Goal: Task Accomplishment & Management: Use online tool/utility

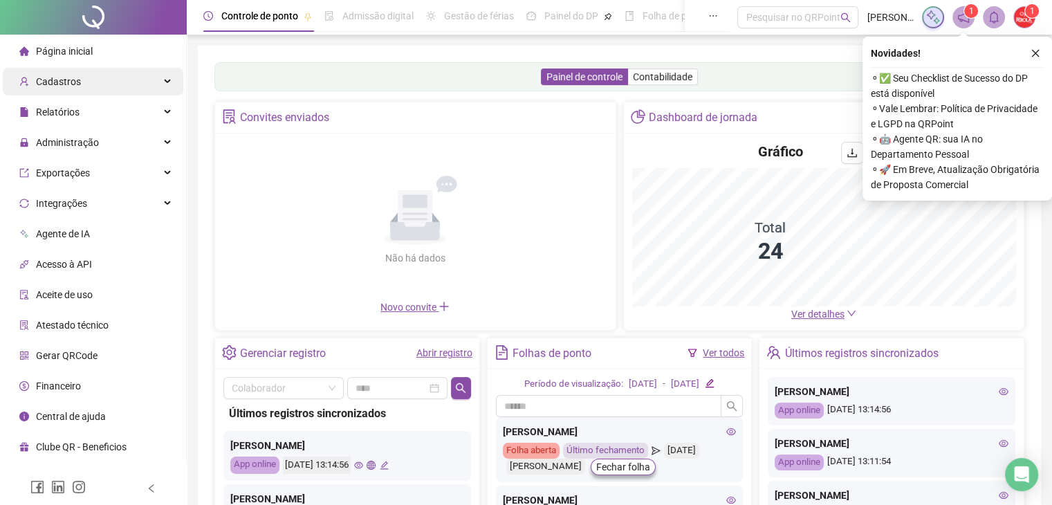
click at [77, 84] on span "Cadastros" at bounding box center [58, 81] width 45 height 11
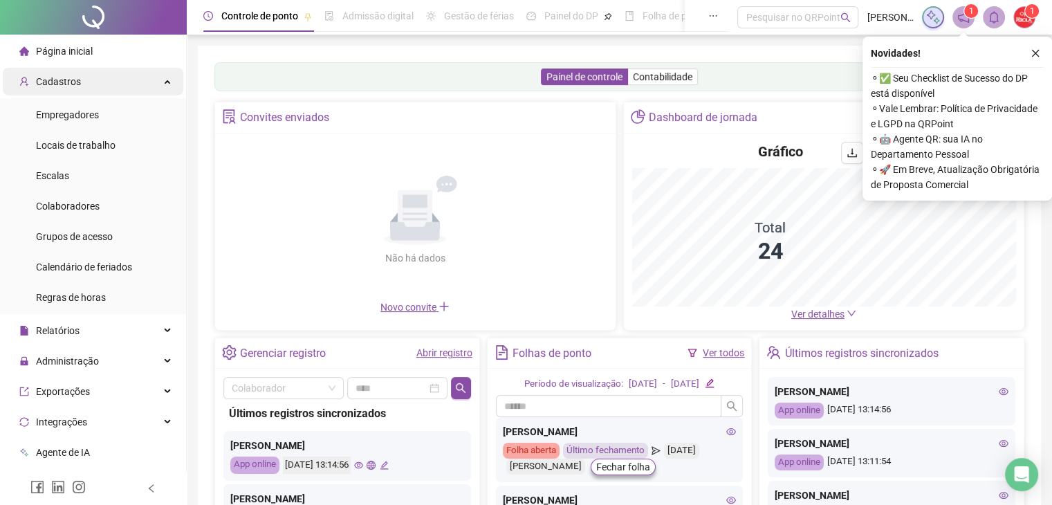
click at [84, 75] on div "Cadastros" at bounding box center [93, 82] width 181 height 28
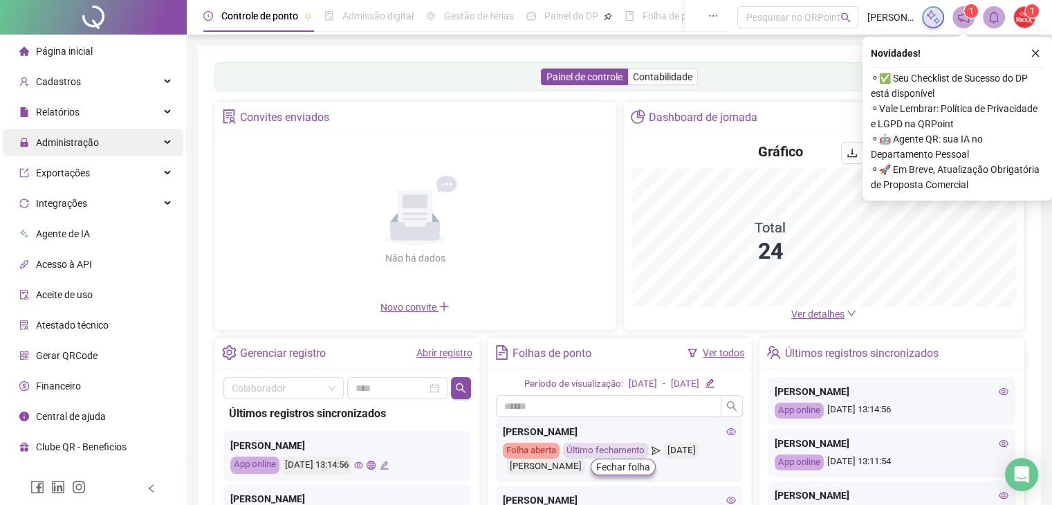
click at [102, 151] on div "Administração" at bounding box center [93, 143] width 181 height 28
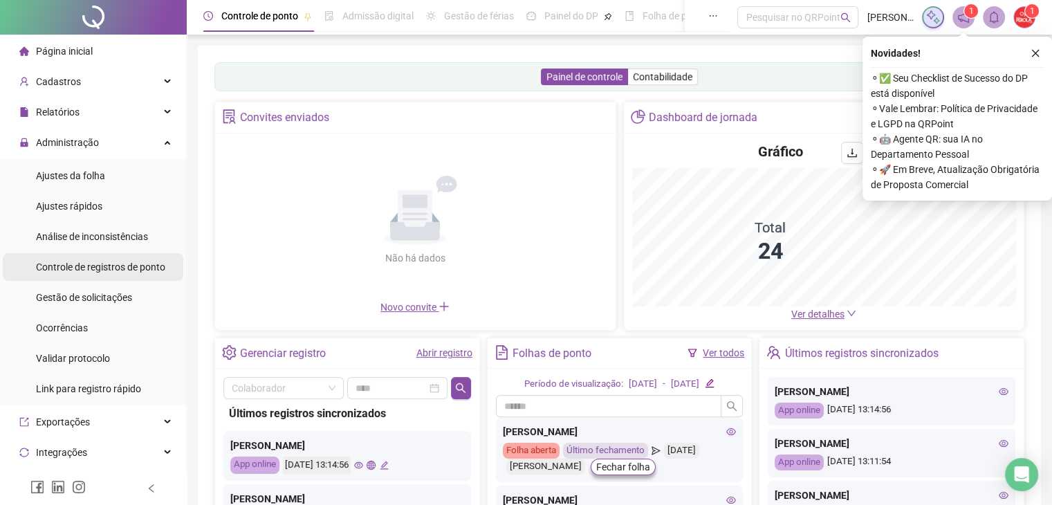
click at [139, 271] on span "Controle de registros de ponto" at bounding box center [100, 267] width 129 height 11
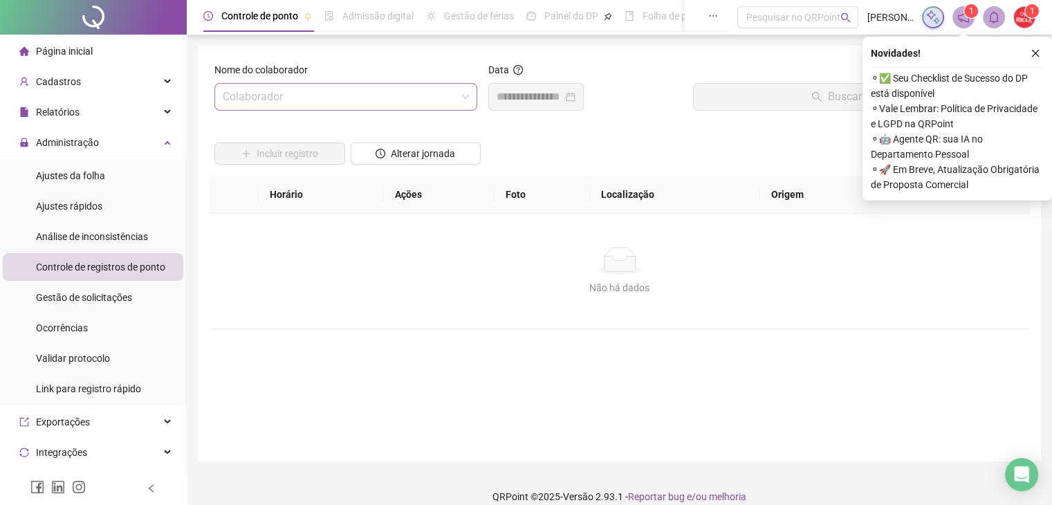
click at [320, 93] on input "search" at bounding box center [340, 97] width 234 height 26
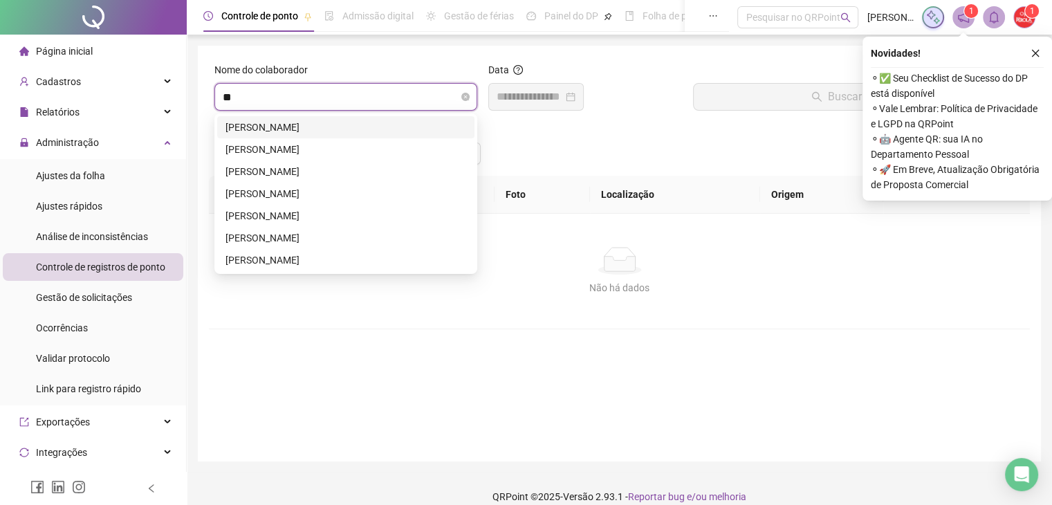
type input "***"
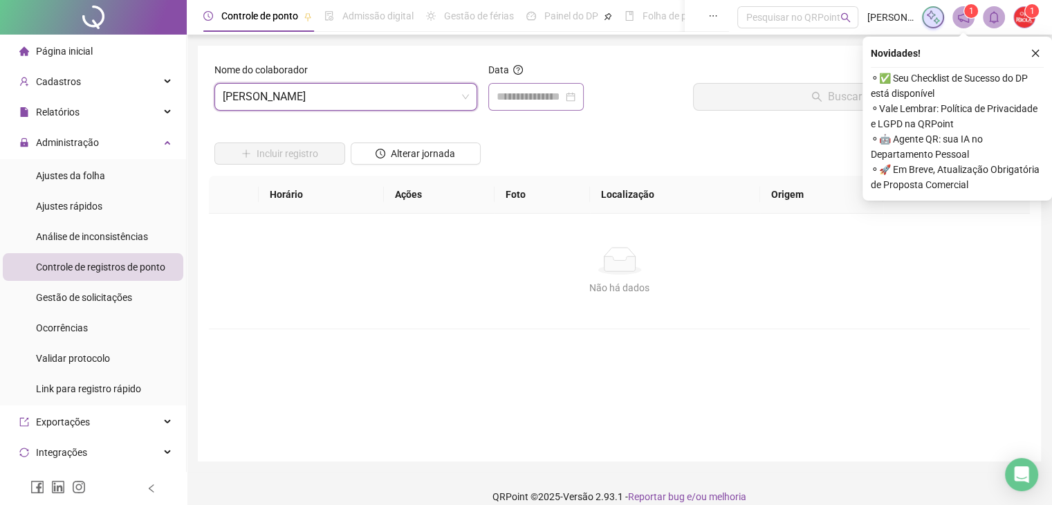
click at [551, 86] on div at bounding box center [536, 97] width 95 height 28
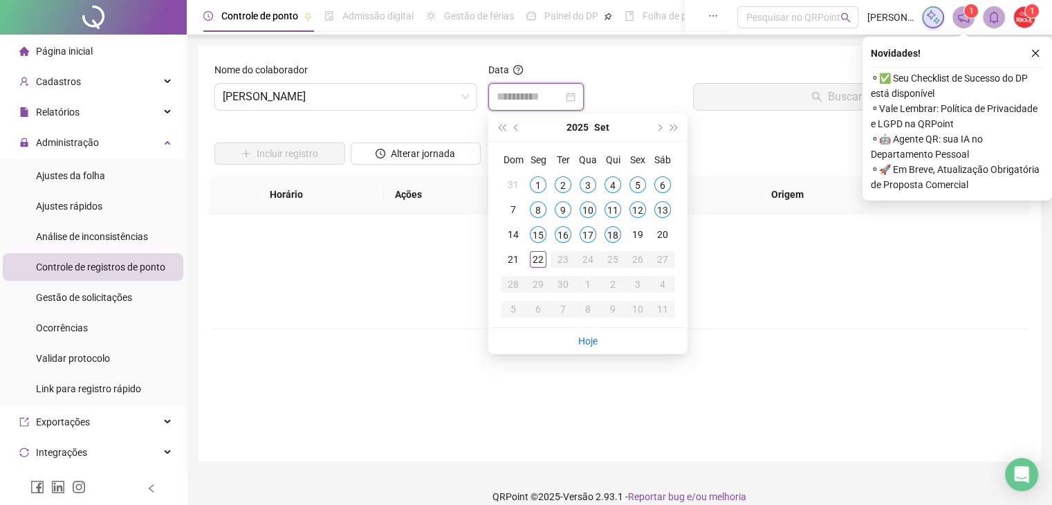
type input "**********"
drag, startPoint x: 617, startPoint y: 230, endPoint x: 644, endPoint y: 215, distance: 30.4
click at [617, 229] on div "18" at bounding box center [613, 234] width 17 height 17
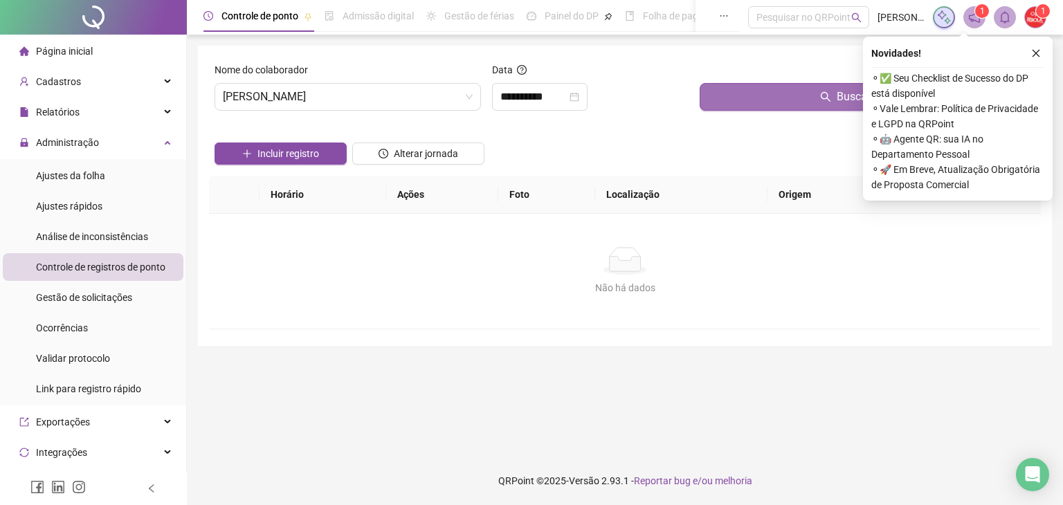
click at [810, 104] on button "Buscar registros" at bounding box center [868, 97] width 336 height 28
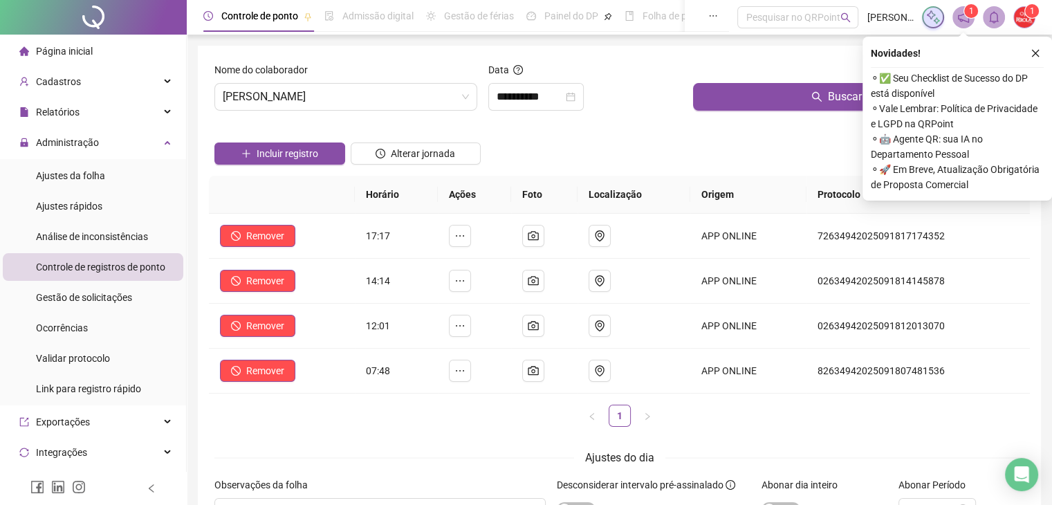
click at [706, 147] on div "Incluir registro Alterar jornada" at bounding box center [620, 149] width 816 height 54
click at [570, 106] on div "**********" at bounding box center [536, 97] width 95 height 28
click at [620, 84] on div "**********" at bounding box center [586, 97] width 194 height 28
click at [554, 99] on input "**********" at bounding box center [530, 97] width 66 height 17
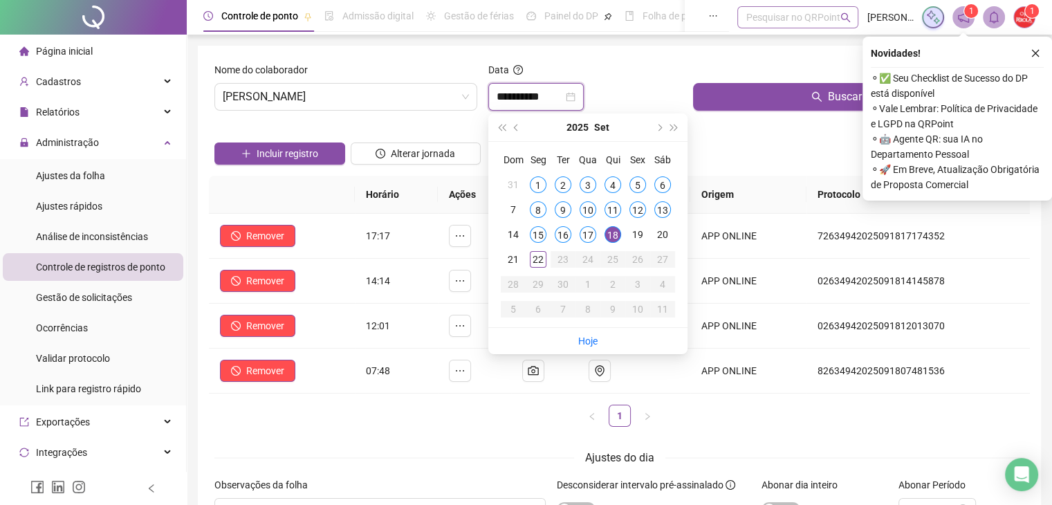
type input "**********"
click at [644, 81] on div "Data" at bounding box center [586, 72] width 194 height 21
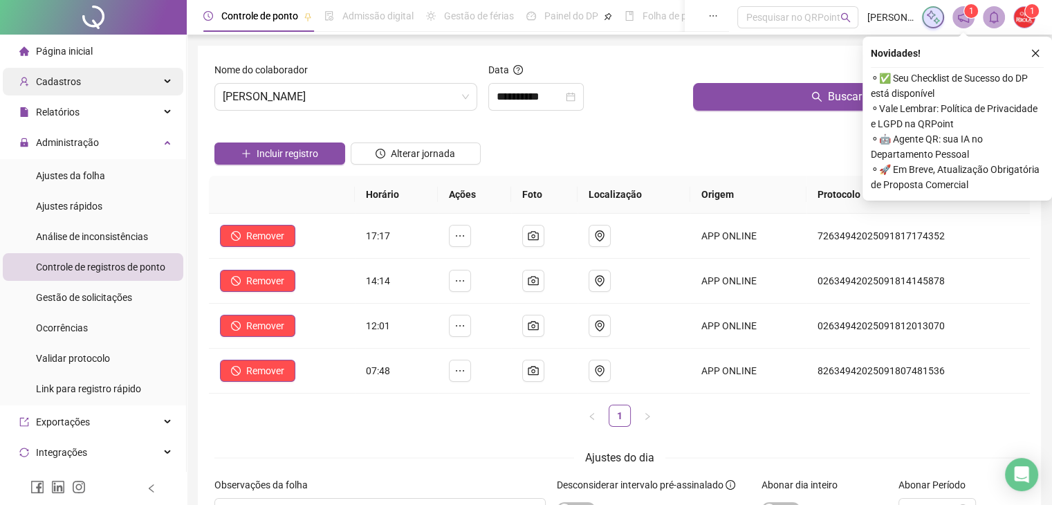
click at [96, 75] on div "Cadastros" at bounding box center [93, 82] width 181 height 28
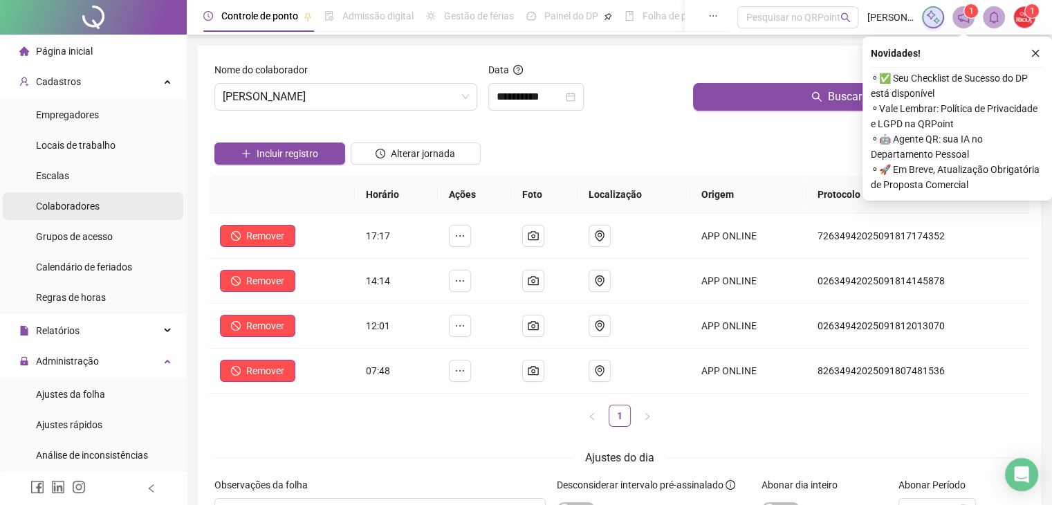
click at [120, 207] on li "Colaboradores" at bounding box center [93, 206] width 181 height 28
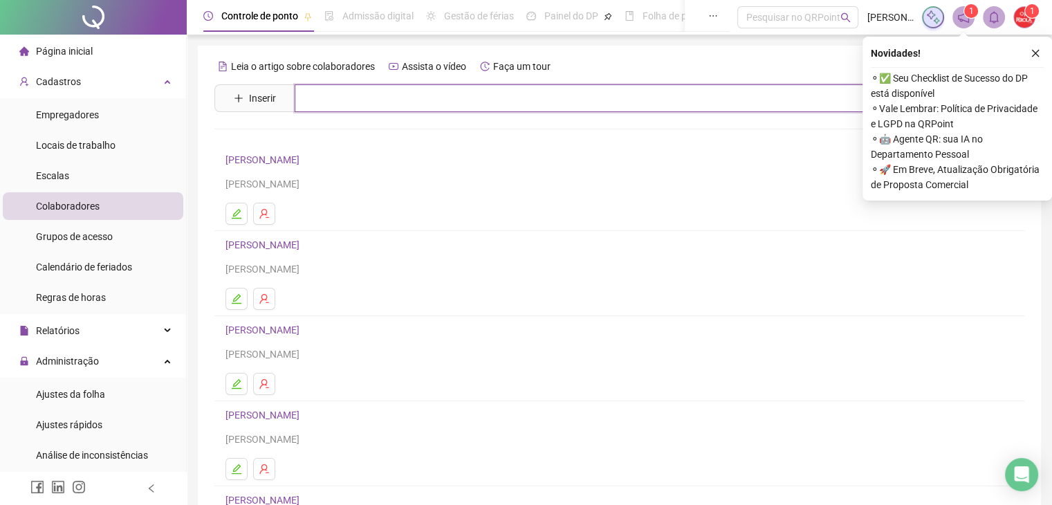
click at [405, 91] on input "text" at bounding box center [630, 98] width 670 height 28
type input "****"
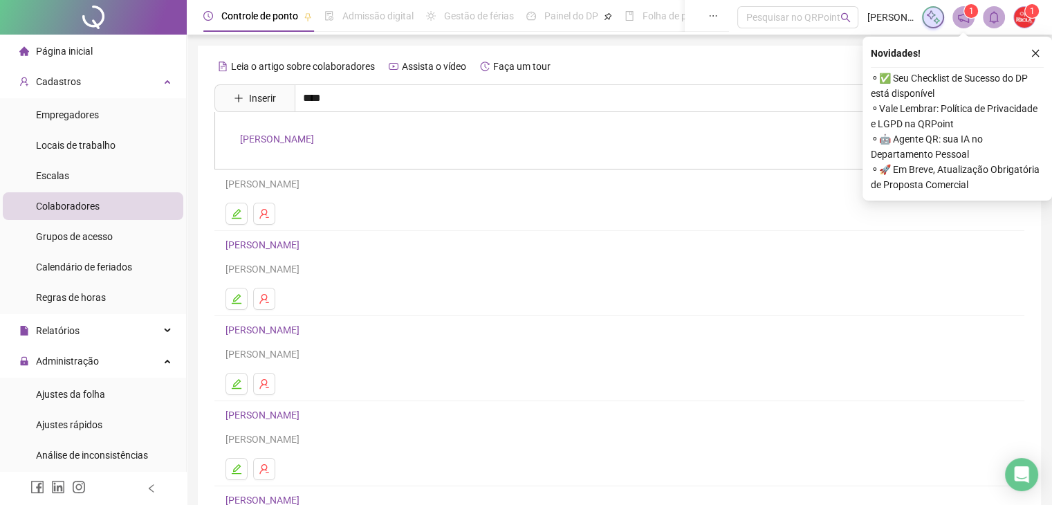
click at [314, 142] on link "[PERSON_NAME]" at bounding box center [277, 139] width 74 height 11
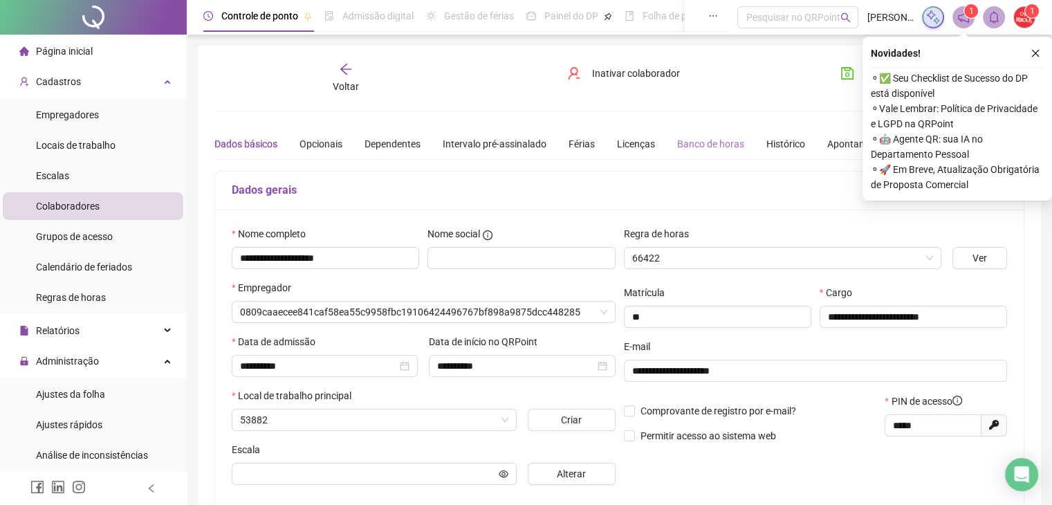
type input "**********"
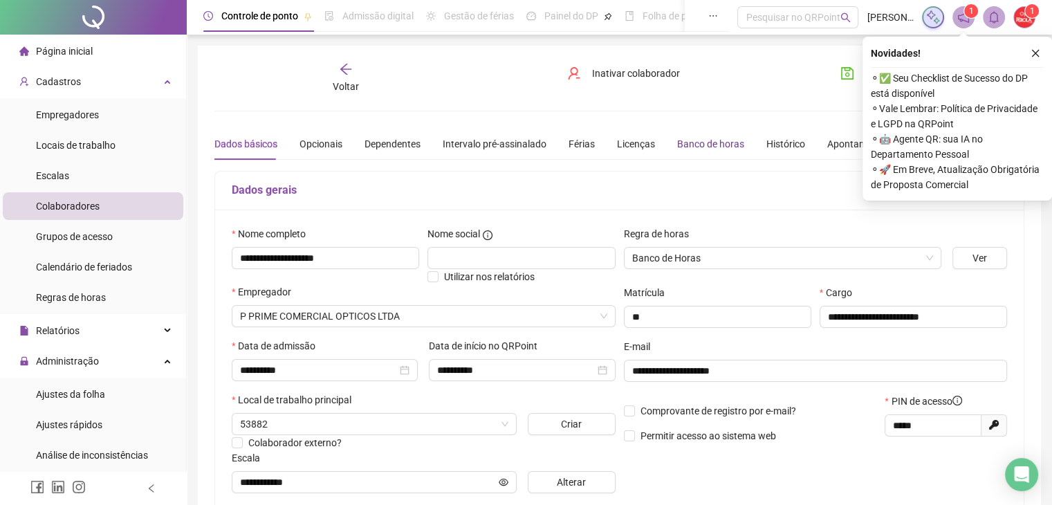
click at [697, 144] on div "Banco de horas" at bounding box center [710, 143] width 67 height 15
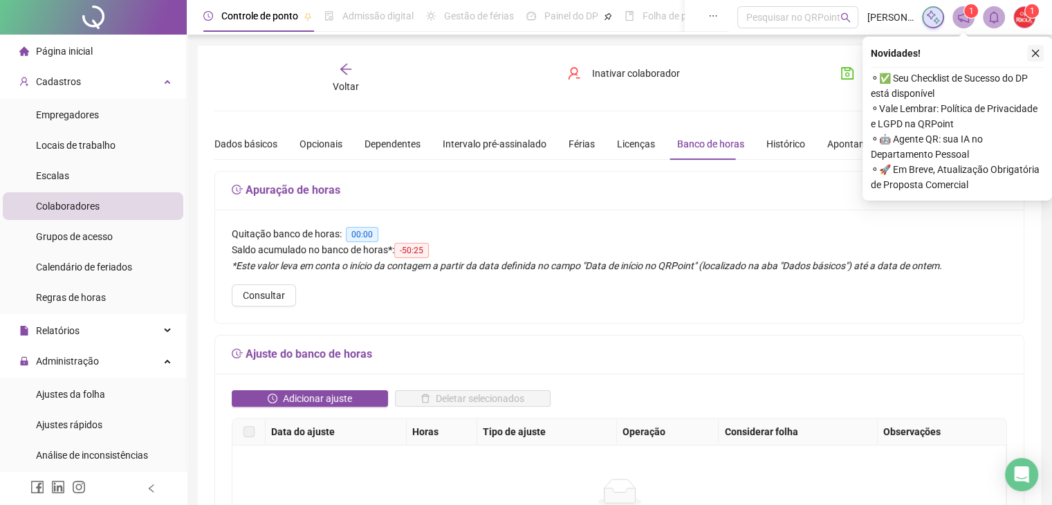
click at [1043, 51] on button "button" at bounding box center [1036, 53] width 17 height 17
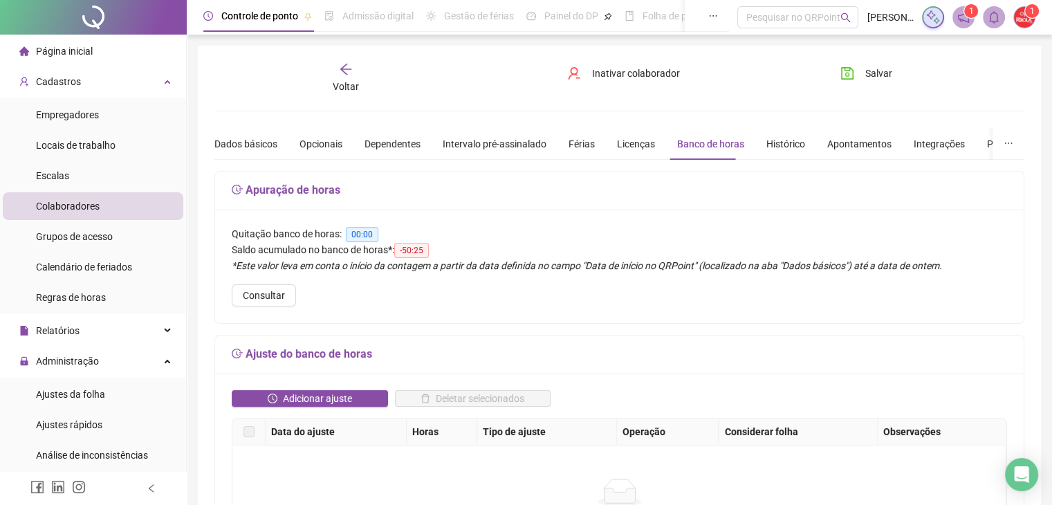
click at [343, 72] on icon "arrow-left" at bounding box center [346, 69] width 14 height 14
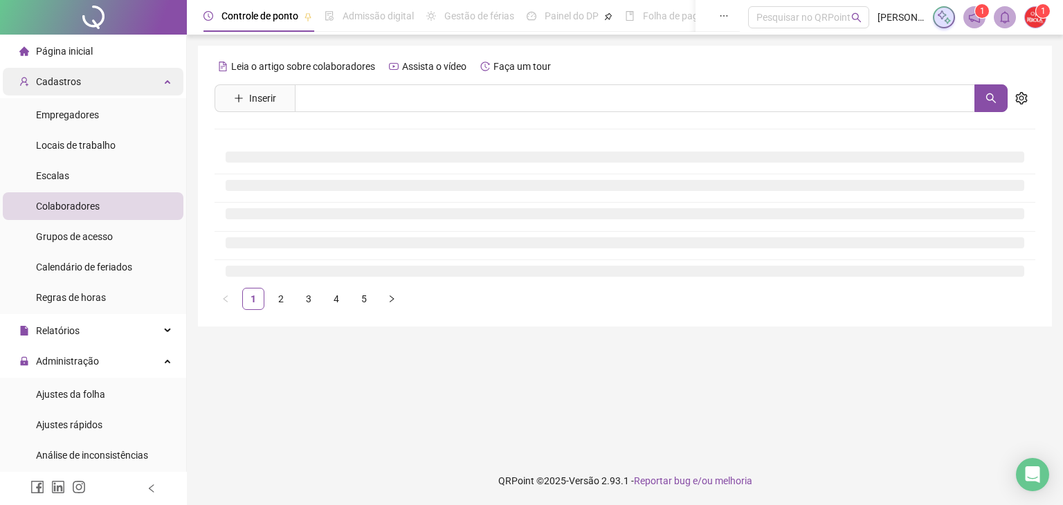
click at [136, 84] on div "Cadastros" at bounding box center [93, 82] width 181 height 28
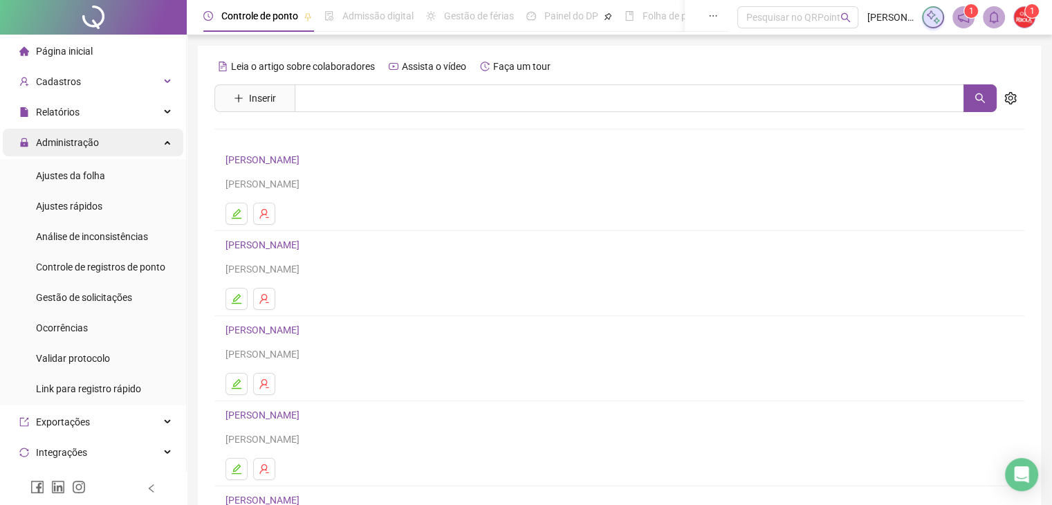
click at [141, 135] on div "Administração" at bounding box center [93, 143] width 181 height 28
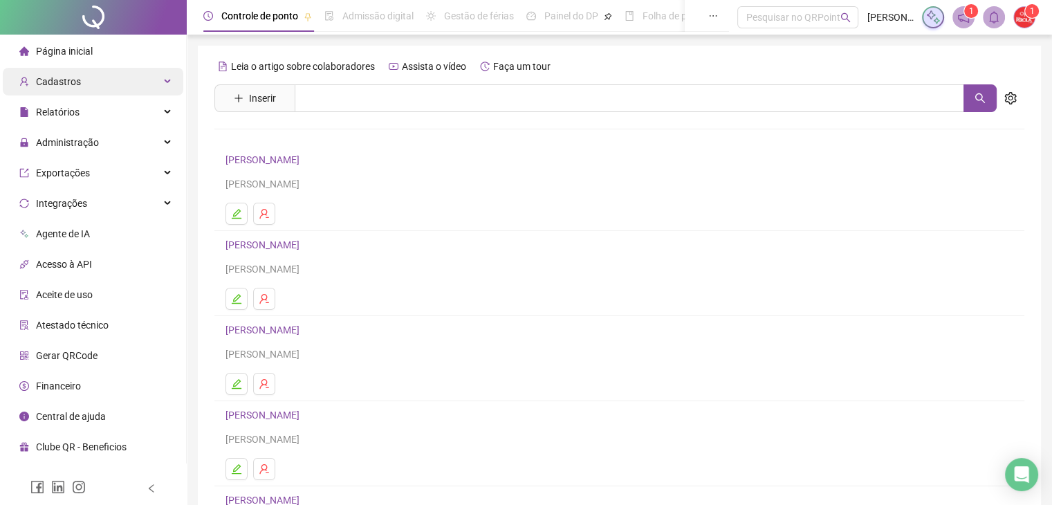
click at [150, 82] on div "Cadastros" at bounding box center [93, 82] width 181 height 28
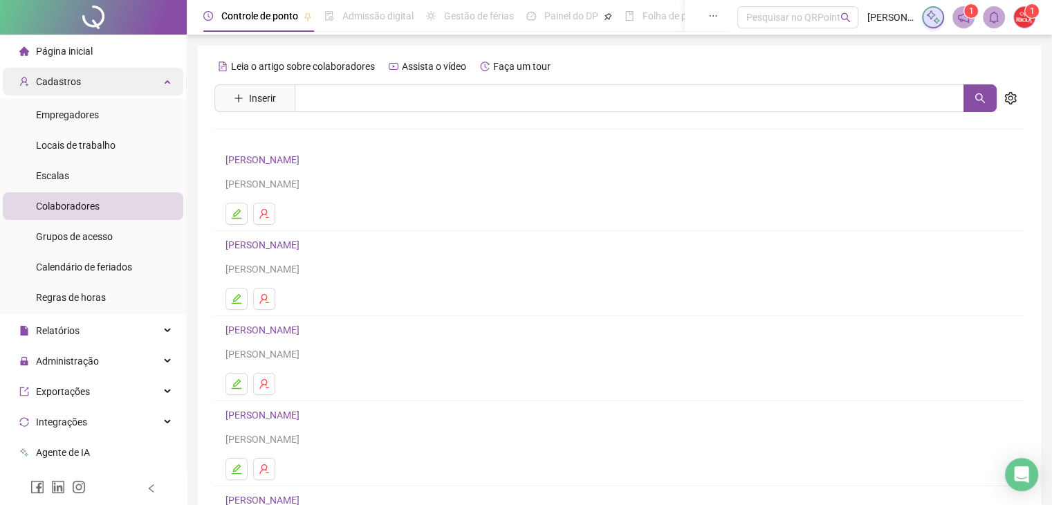
click at [141, 82] on div "Cadastros" at bounding box center [93, 82] width 181 height 28
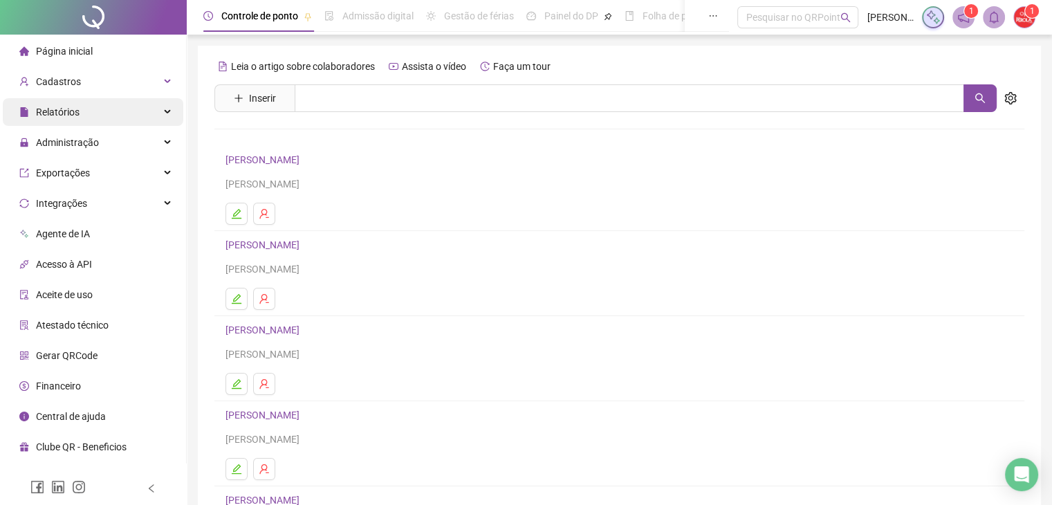
click at [148, 106] on div "Relatórios" at bounding box center [93, 112] width 181 height 28
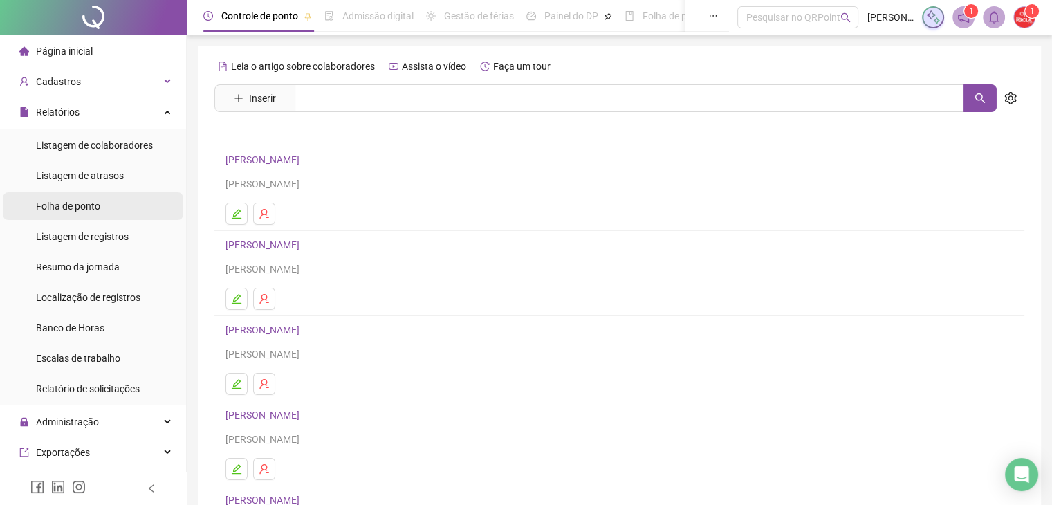
click at [161, 204] on li "Folha de ponto" at bounding box center [93, 206] width 181 height 28
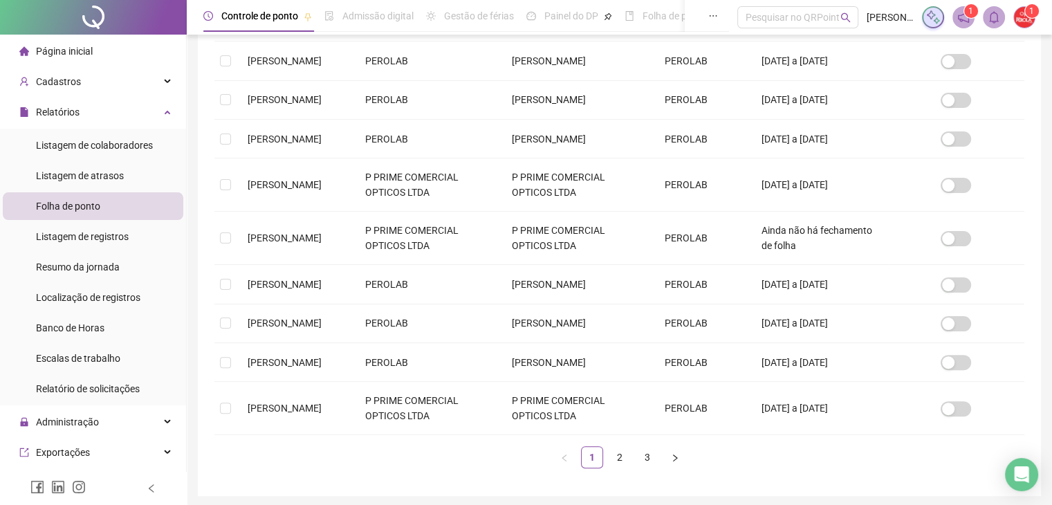
scroll to position [30, 0]
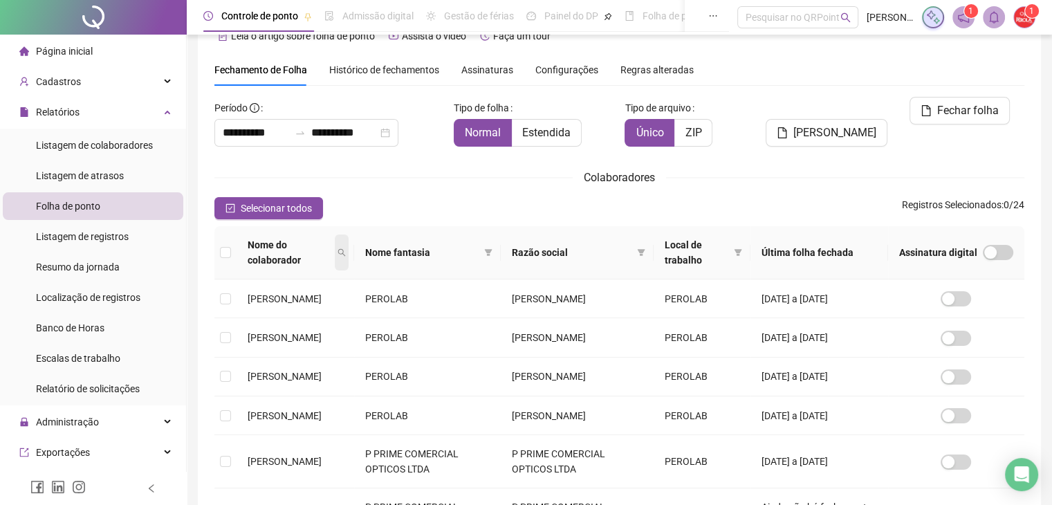
click at [349, 243] on span at bounding box center [342, 253] width 14 height 36
type input "****"
click at [289, 294] on span "Buscar" at bounding box center [299, 301] width 30 height 15
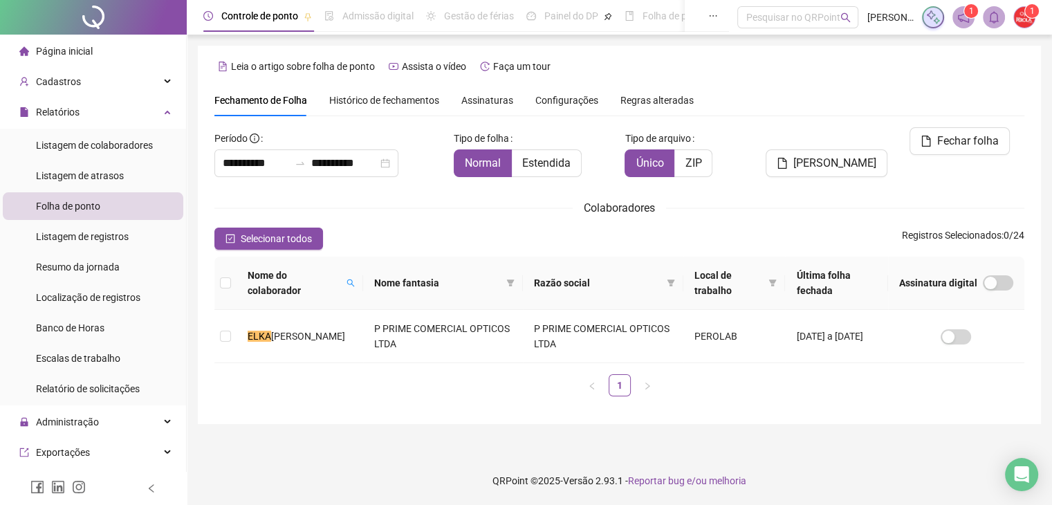
scroll to position [0, 0]
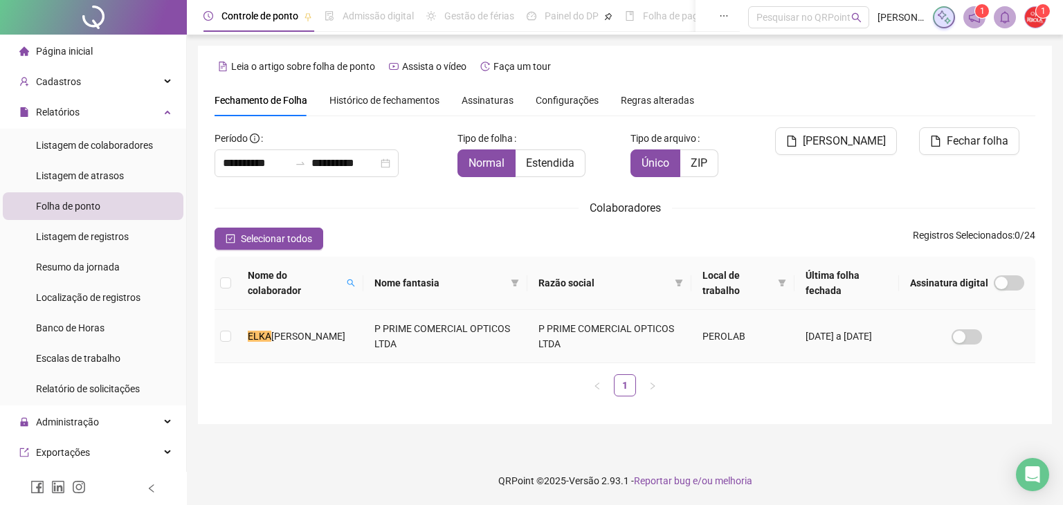
click at [253, 331] on mark "ELKA" at bounding box center [260, 336] width 24 height 11
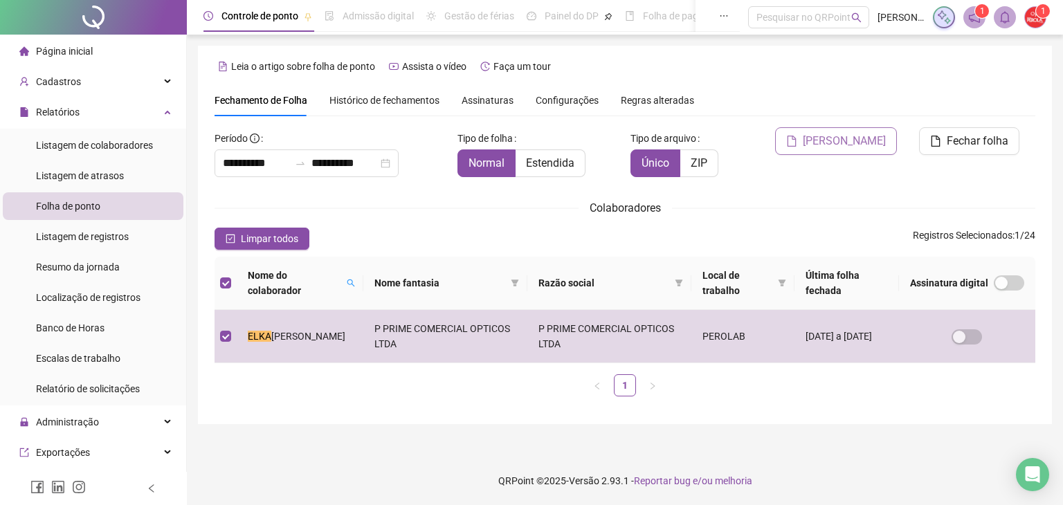
click at [834, 152] on button "[PERSON_NAME]" at bounding box center [836, 141] width 122 height 28
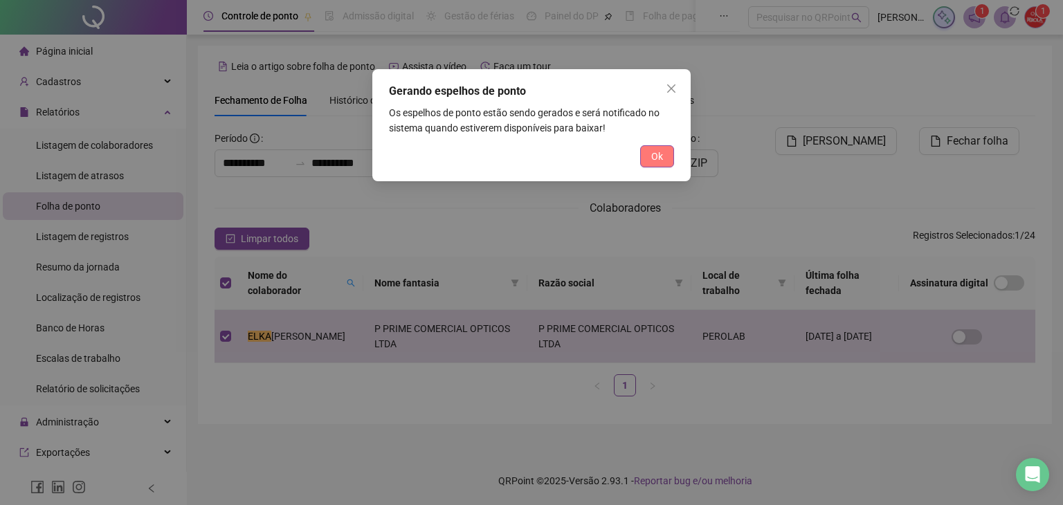
click at [653, 160] on span "Ok" at bounding box center [657, 156] width 12 height 15
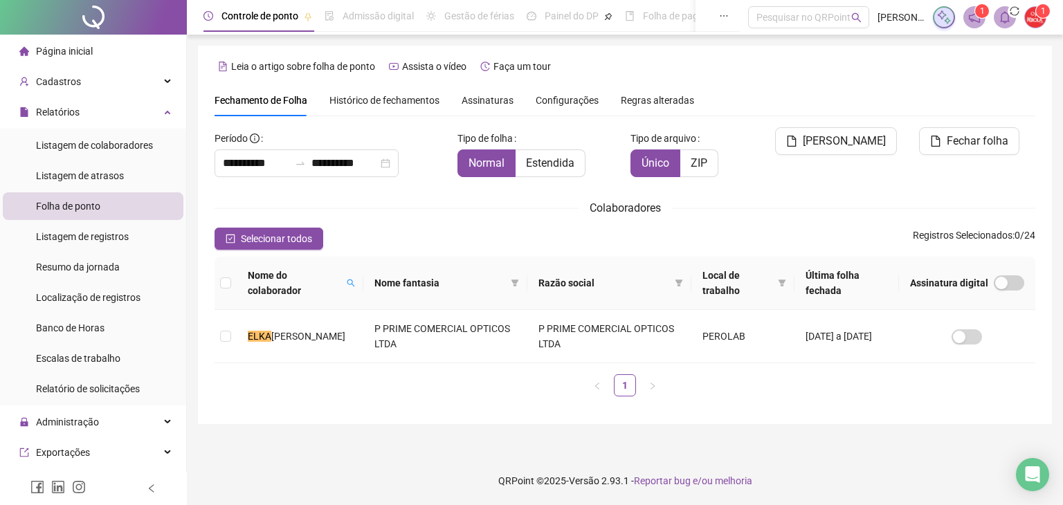
click at [736, 100] on div "Fechamento de Folha Histórico de fechamentos Assinaturas Configurações Regras a…" at bounding box center [625, 100] width 821 height 32
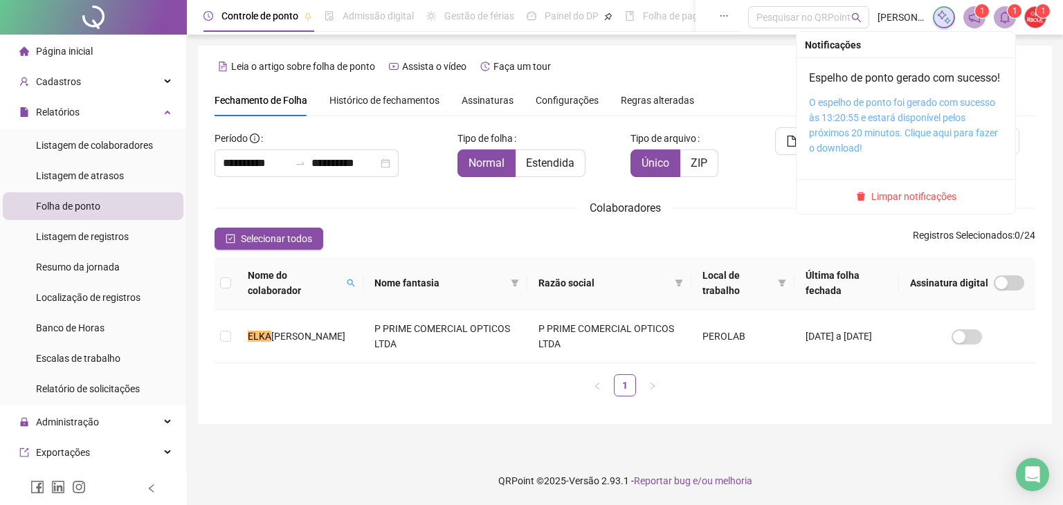
click at [882, 122] on link "O espelho de ponto foi gerado com sucesso às 13:20:55 e estará disponível pelos…" at bounding box center [903, 125] width 189 height 57
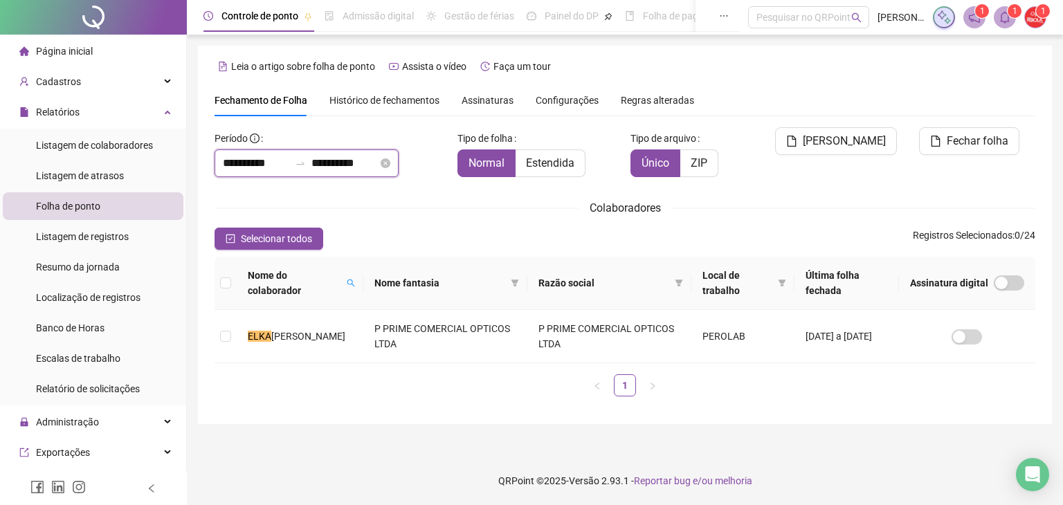
click at [252, 170] on input "**********" at bounding box center [256, 163] width 66 height 17
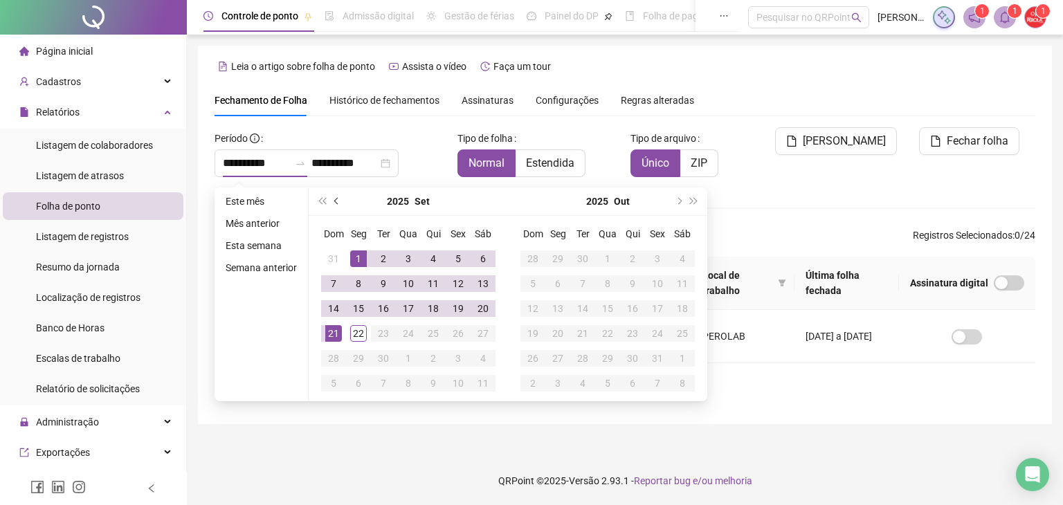
click at [337, 201] on span "prev-year" at bounding box center [337, 201] width 7 height 7
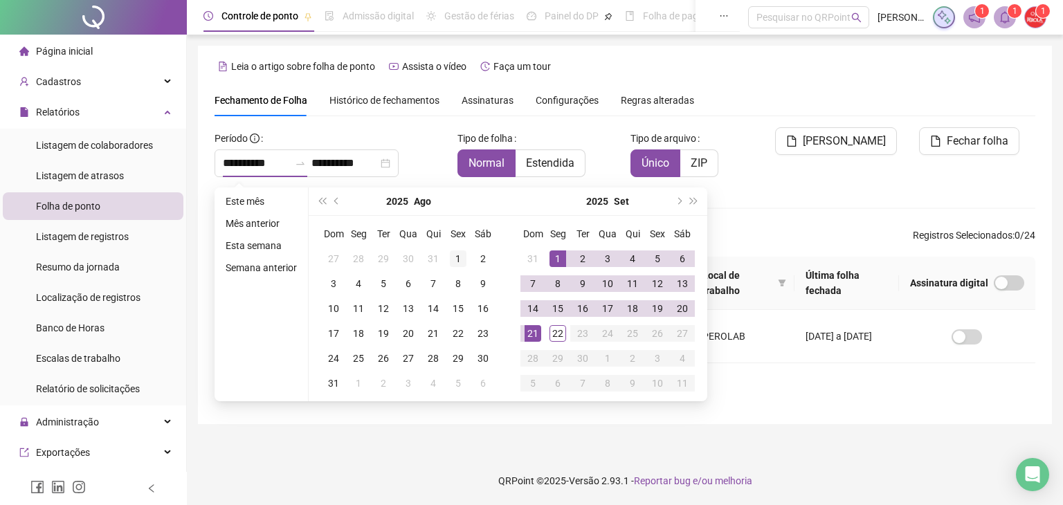
type input "**********"
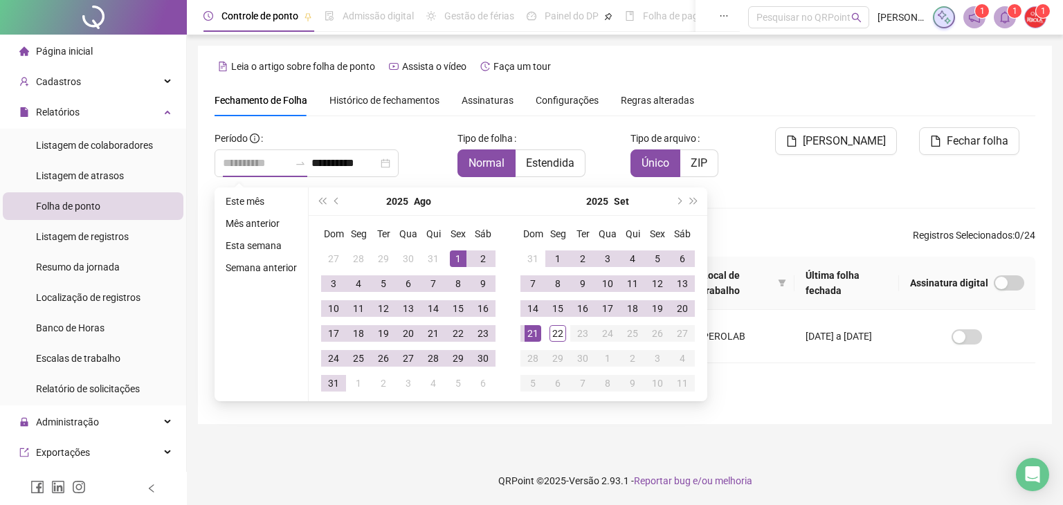
click at [453, 261] on div "1" at bounding box center [458, 258] width 17 height 17
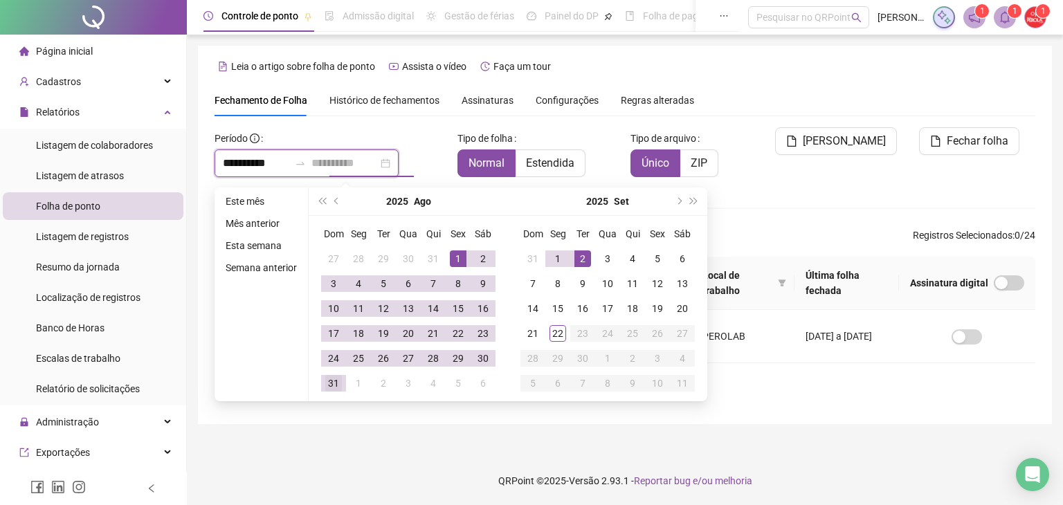
type input "**********"
click at [330, 383] on div "31" at bounding box center [333, 383] width 17 height 17
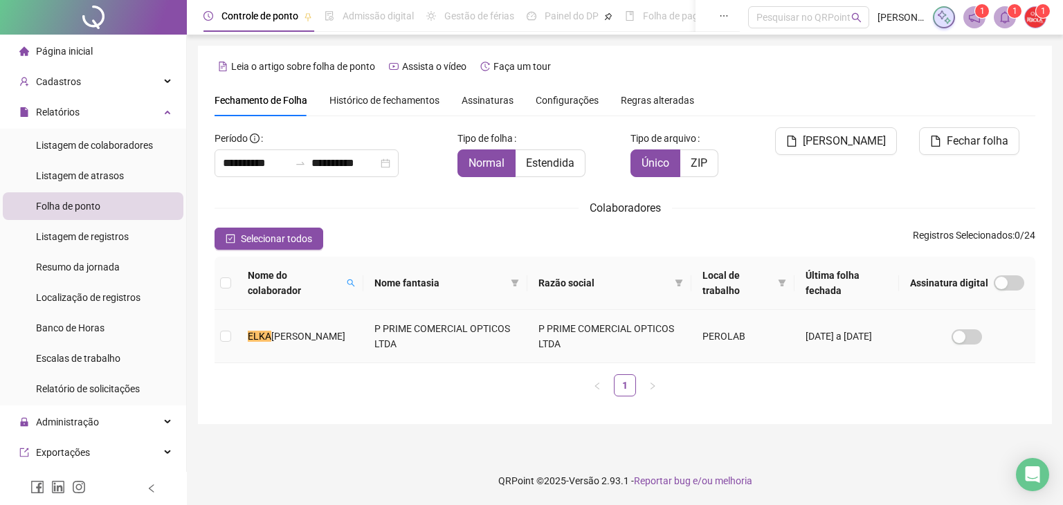
click at [363, 347] on td "P PRIME COMERCIAL OPTICOS LTDA" at bounding box center [445, 336] width 164 height 53
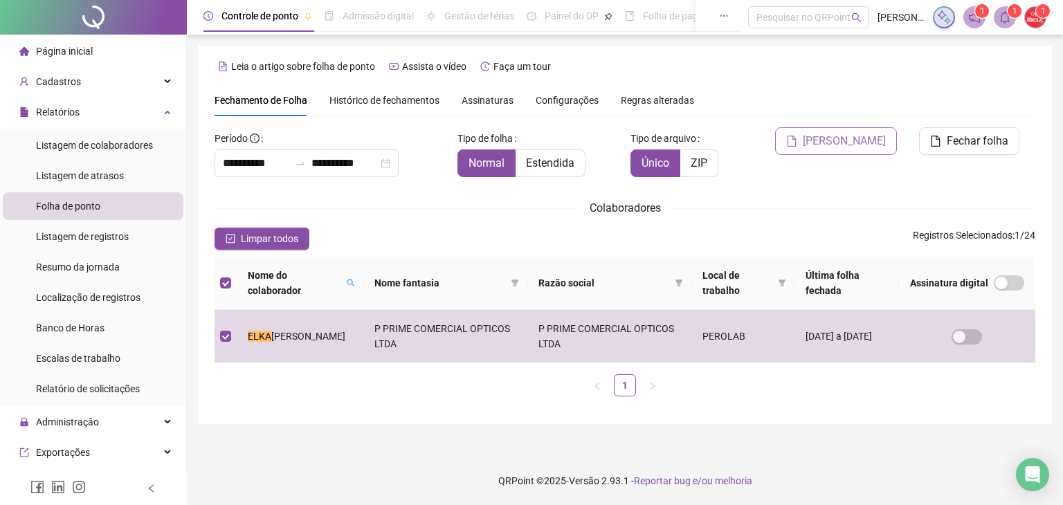
click at [873, 134] on span "[PERSON_NAME]" at bounding box center [844, 141] width 83 height 17
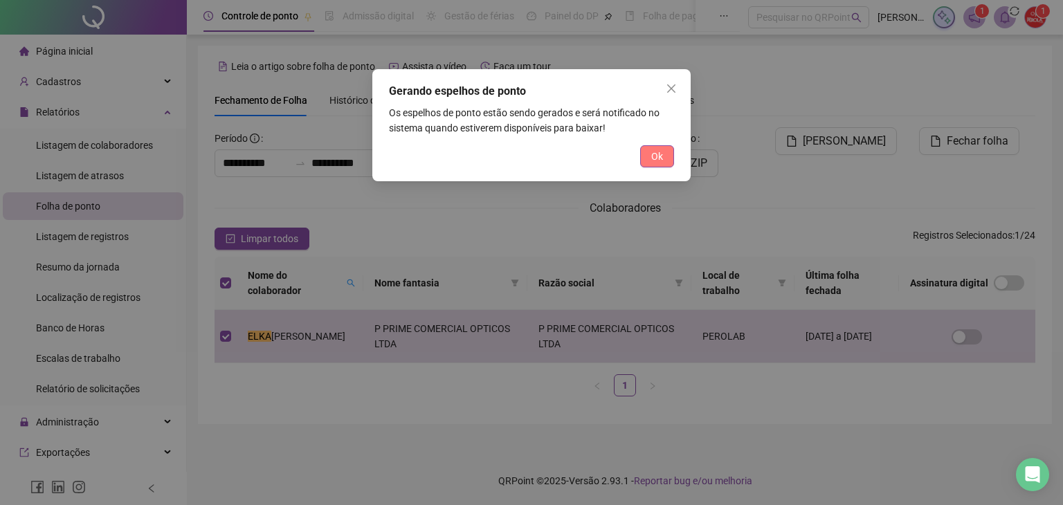
click at [657, 161] on span "Ok" at bounding box center [657, 156] width 12 height 15
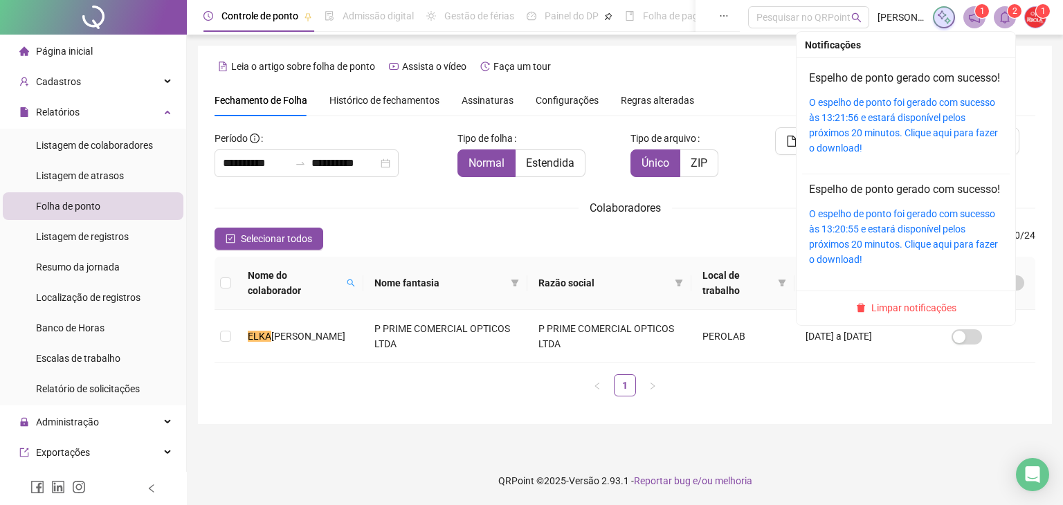
click at [877, 86] on h4 "Espelho de ponto gerado com sucesso!" at bounding box center [906, 78] width 194 height 17
click at [893, 156] on div "O espelho de ponto foi gerado com sucesso às 13:21:56 e estará disponível pelos…" at bounding box center [906, 125] width 194 height 61
click at [891, 141] on div "O espelho de ponto foi gerado com sucesso às 13:21:56 e estará disponível pelos…" at bounding box center [906, 125] width 194 height 61
click at [902, 120] on link "O espelho de ponto foi gerado com sucesso às 13:21:56 e estará disponível pelos…" at bounding box center [903, 125] width 189 height 57
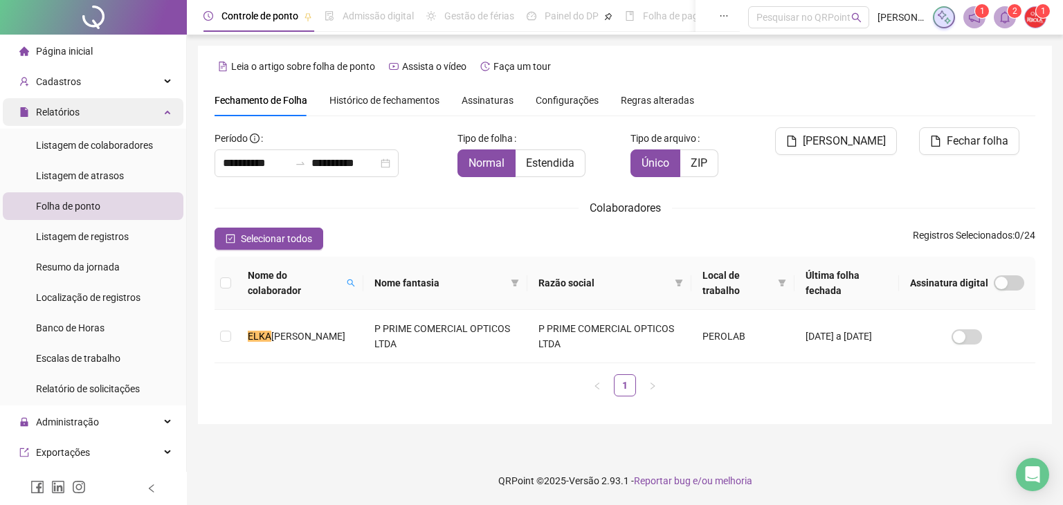
click at [109, 98] on div "Relatórios" at bounding box center [93, 112] width 181 height 28
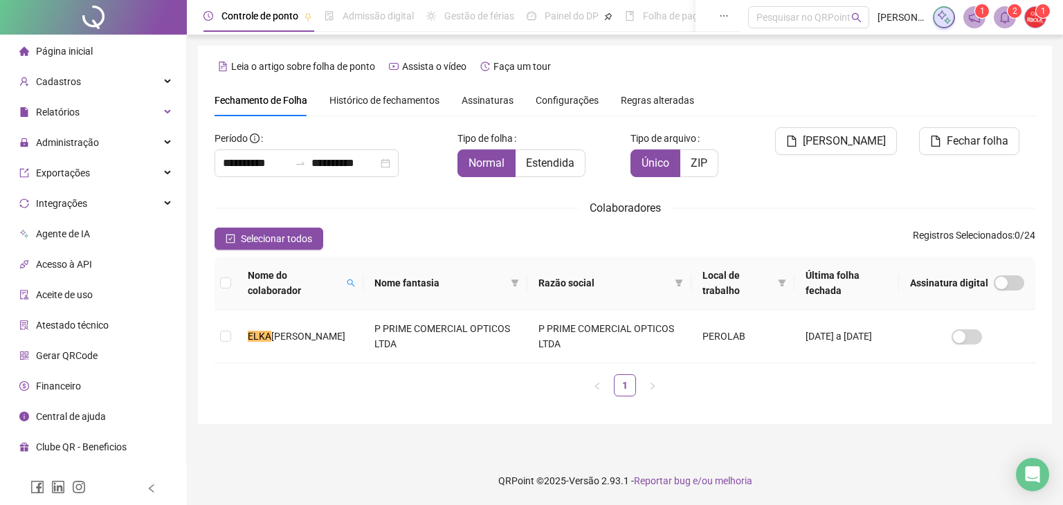
click at [109, 46] on li "Página inicial" at bounding box center [93, 51] width 181 height 28
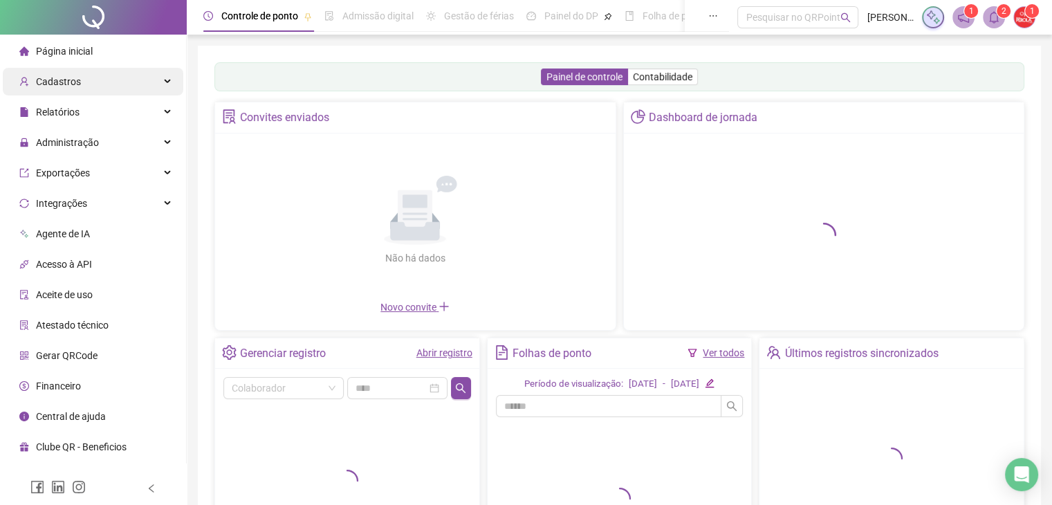
click at [102, 86] on div "Cadastros" at bounding box center [93, 82] width 181 height 28
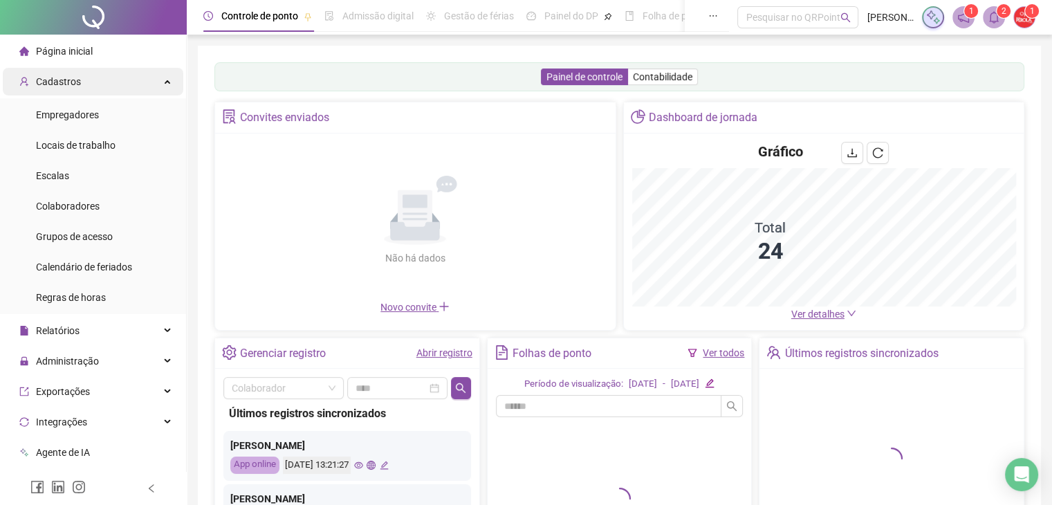
click at [111, 81] on div "Cadastros" at bounding box center [93, 82] width 181 height 28
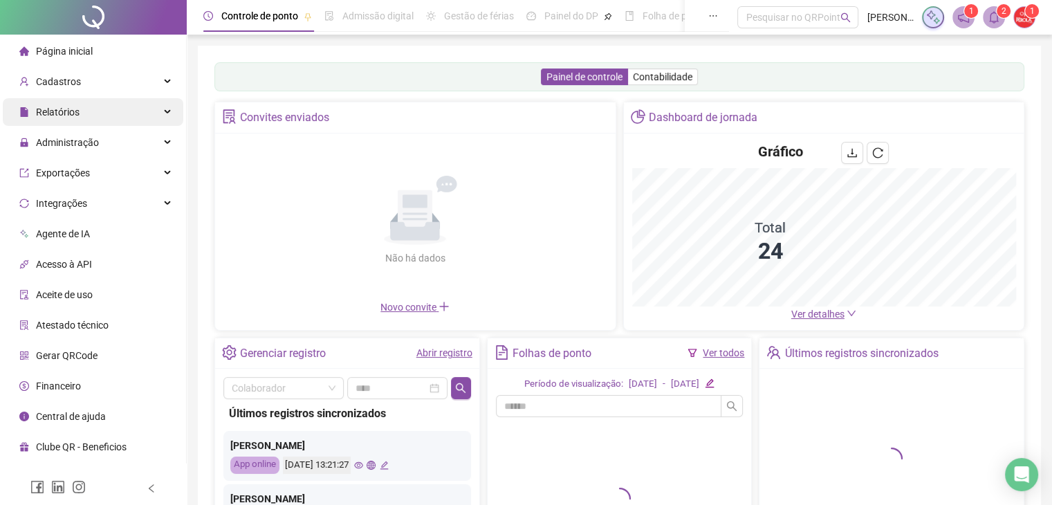
click at [114, 112] on div "Relatórios" at bounding box center [93, 112] width 181 height 28
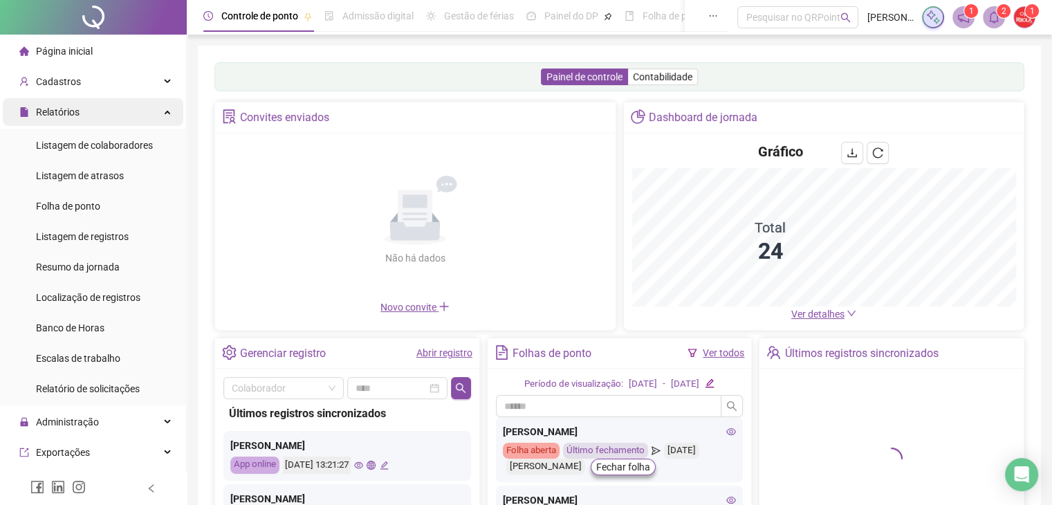
click at [137, 108] on div "Relatórios" at bounding box center [93, 112] width 181 height 28
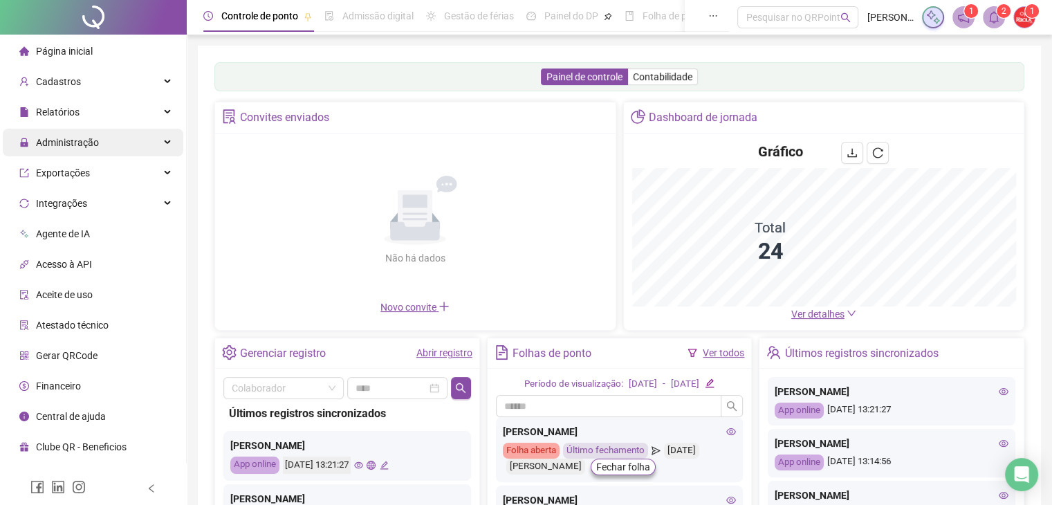
click at [145, 149] on div "Administração" at bounding box center [93, 143] width 181 height 28
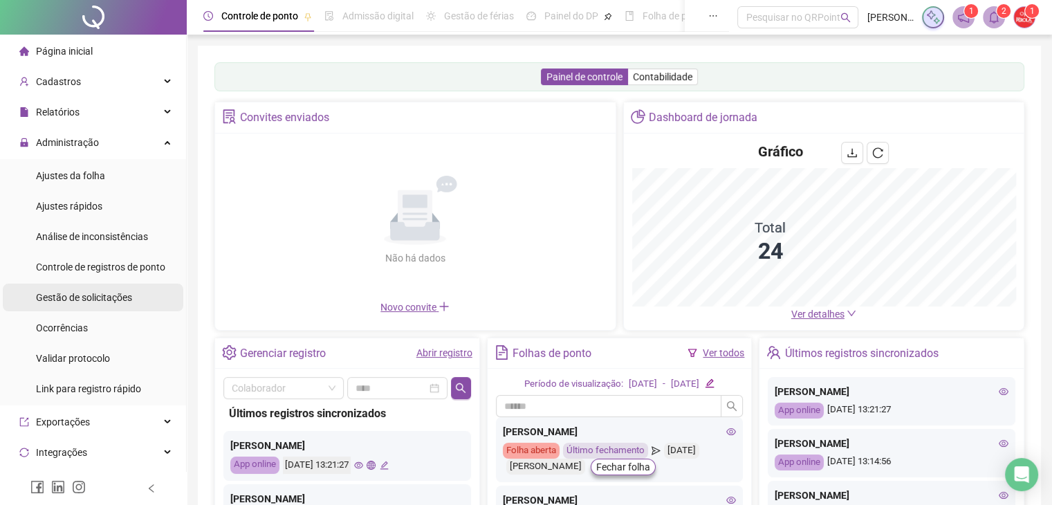
click at [129, 286] on div "Gestão de solicitações" at bounding box center [84, 298] width 96 height 28
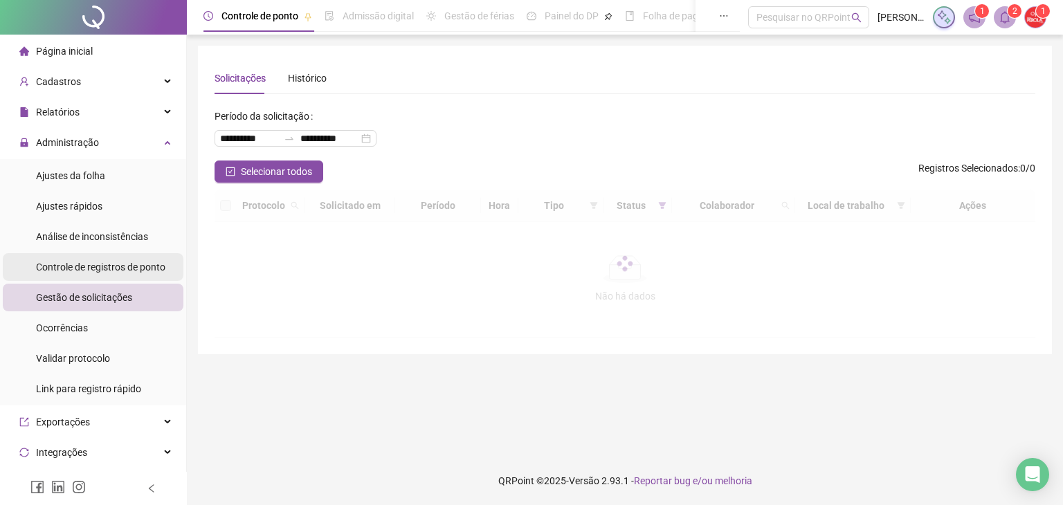
click at [134, 269] on span "Controle de registros de ponto" at bounding box center [100, 267] width 129 height 11
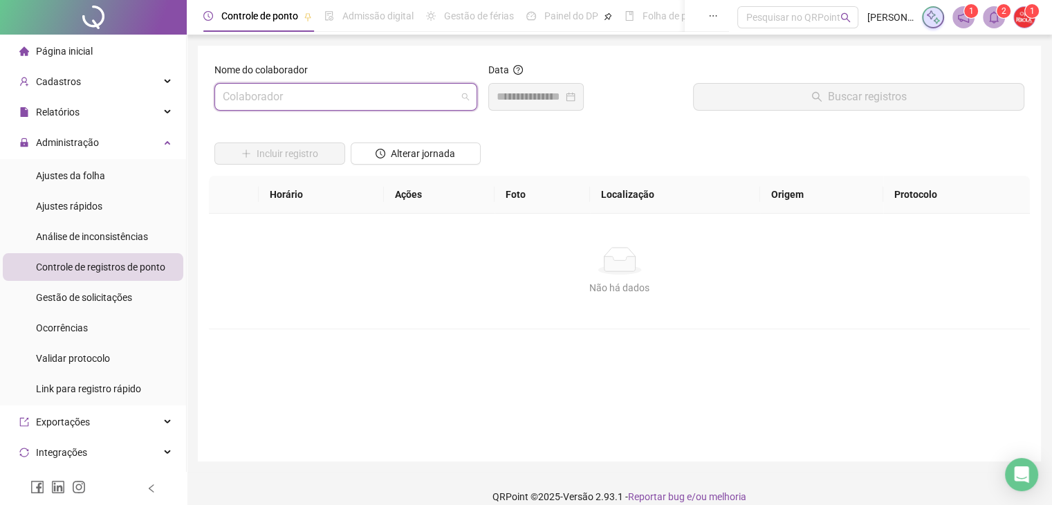
click at [328, 89] on input "search" at bounding box center [340, 97] width 234 height 26
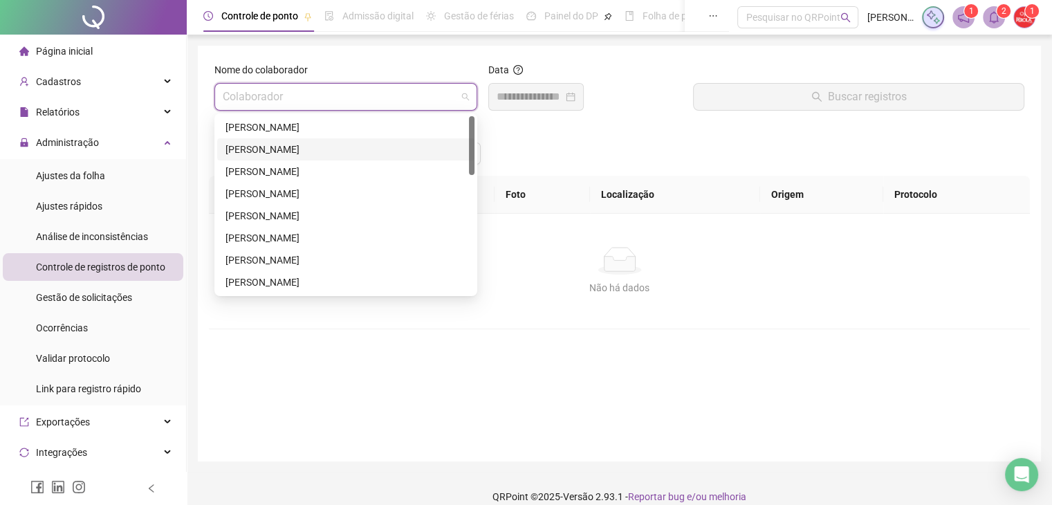
click at [581, 142] on div "Incluir registro Alterar jornada" at bounding box center [620, 149] width 816 height 54
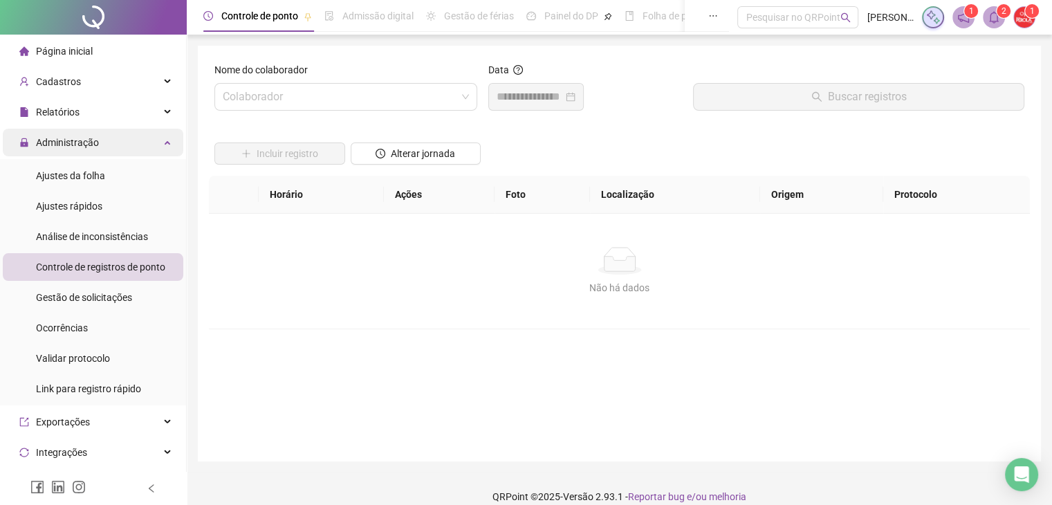
click at [140, 149] on div "Administração" at bounding box center [93, 143] width 181 height 28
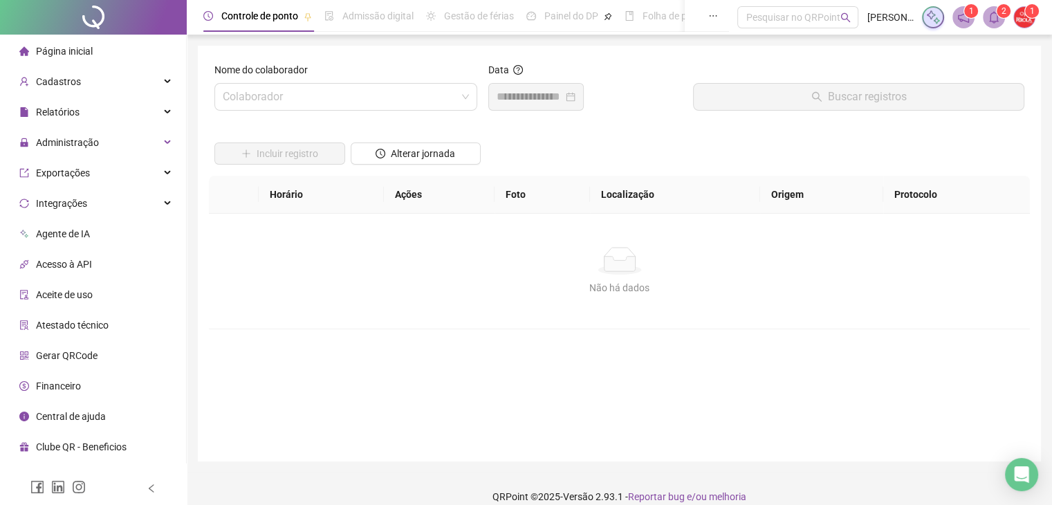
click at [115, 42] on li "Página inicial" at bounding box center [93, 51] width 181 height 28
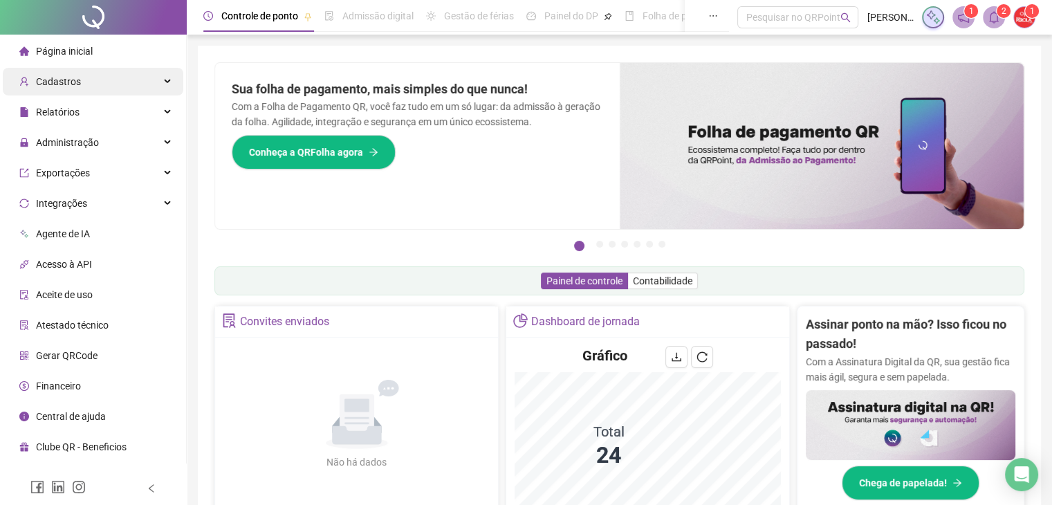
click at [70, 76] on span "Cadastros" at bounding box center [58, 81] width 45 height 11
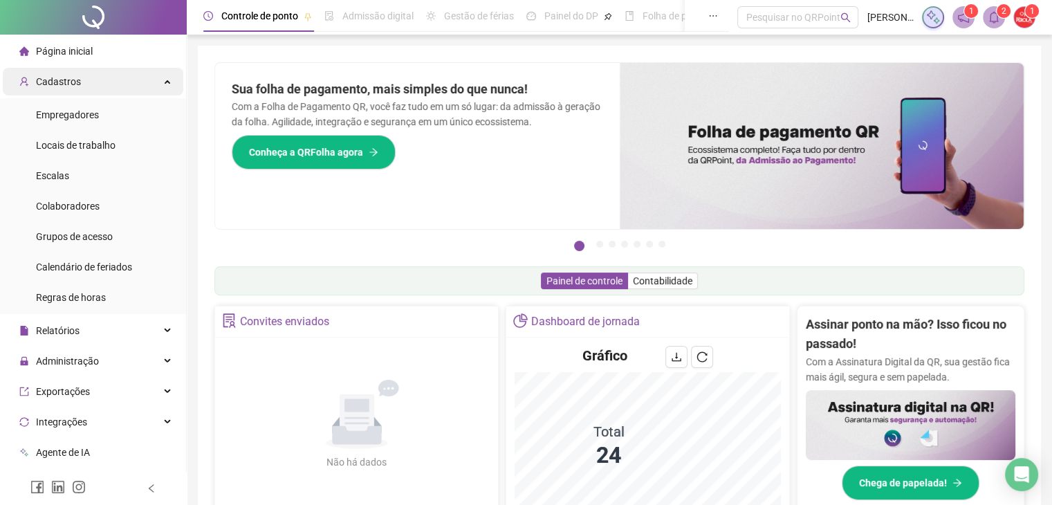
click at [146, 89] on div "Cadastros" at bounding box center [93, 82] width 181 height 28
